Goal: Information Seeking & Learning: Check status

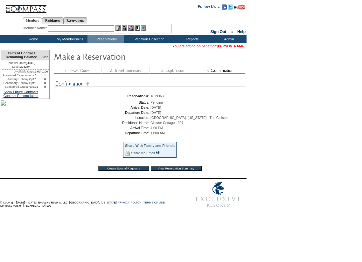
click at [234, 48] on link "[PERSON_NAME]" at bounding box center [231, 46] width 28 height 4
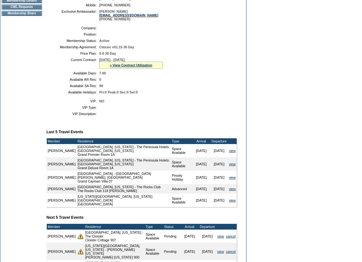
scroll to position [96, 0]
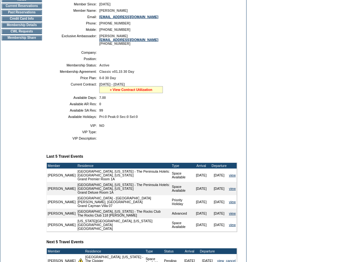
click at [145, 92] on link "» View Contract Utilization" at bounding box center [131, 90] width 43 height 4
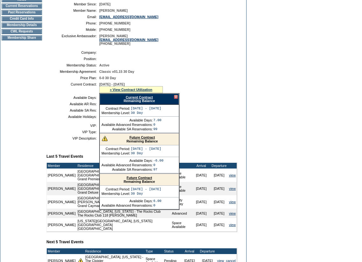
click at [150, 139] on link "Future Contract" at bounding box center [142, 138] width 25 height 4
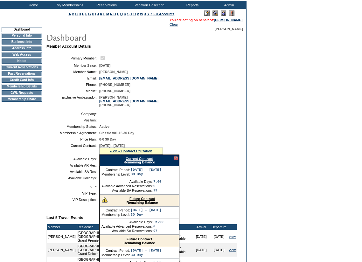
scroll to position [0, 0]
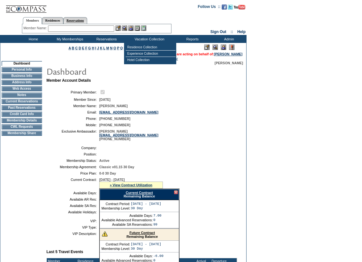
click at [87, 19] on link "Reservations" at bounding box center [75, 20] width 24 height 7
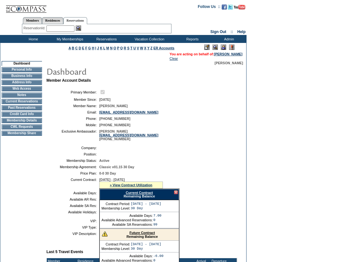
click at [63, 28] on input "text" at bounding box center [60, 28] width 28 height 6
paste input "1819363"
type input "1819363"
click at [80, 28] on img at bounding box center [78, 27] width 5 height 5
